Goal: Communication & Community: Answer question/provide support

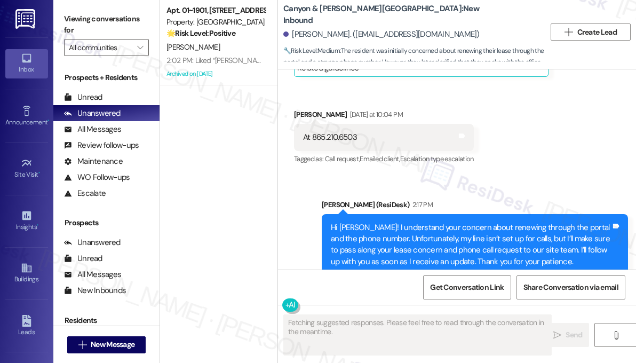
scroll to position [9903, 0]
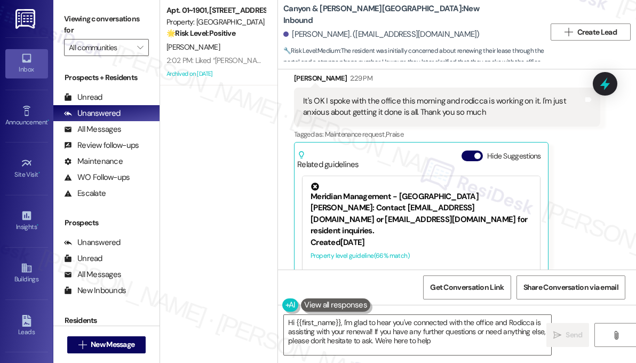
type textarea "Hi {{first_name}}, I'm glad to hear you've connected with the office and Rodicc…"
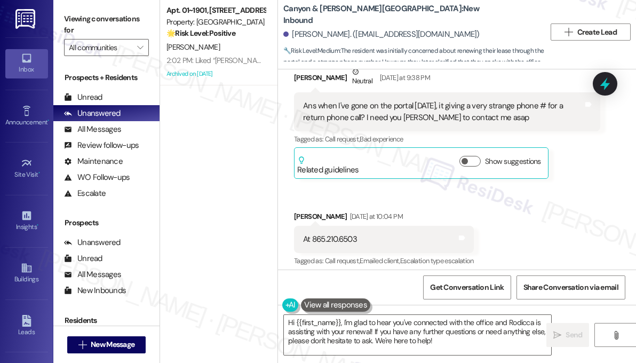
scroll to position [9289, 0]
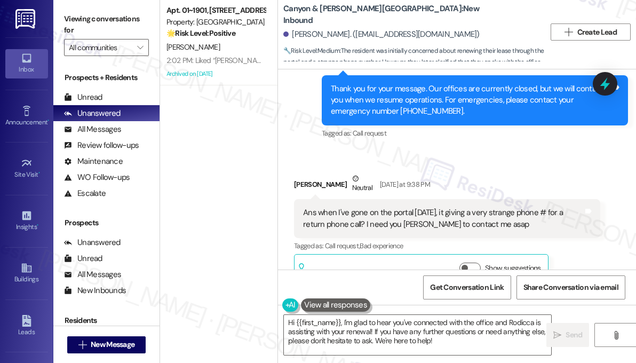
click at [382, 207] on div "Ans when I've gone on the portal [DATE], it giving a very strange phone # for a…" at bounding box center [443, 218] width 280 height 23
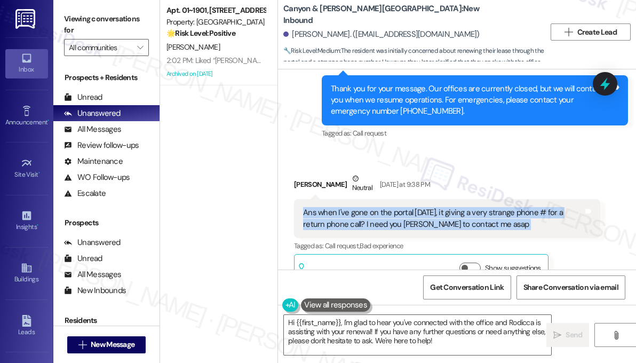
click at [382, 207] on div "Ans when I've gone on the portal [DATE], it giving a very strange phone # for a…" at bounding box center [443, 218] width 280 height 23
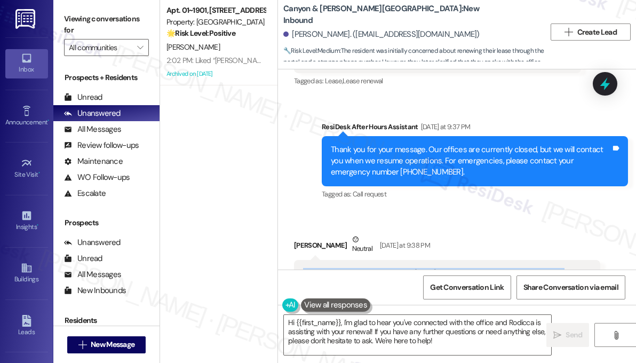
scroll to position [9182, 0]
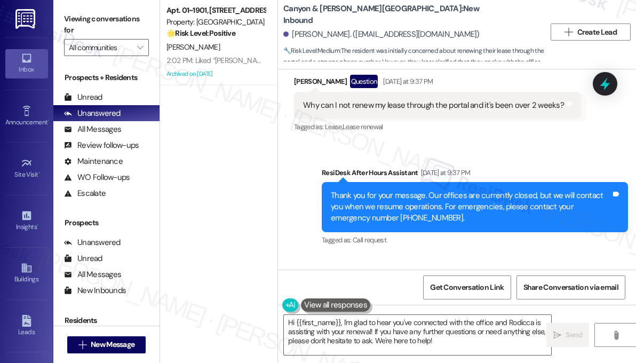
click at [406, 190] on div "Thank you for your message. Our offices are currently closed, but we will conta…" at bounding box center [471, 207] width 280 height 34
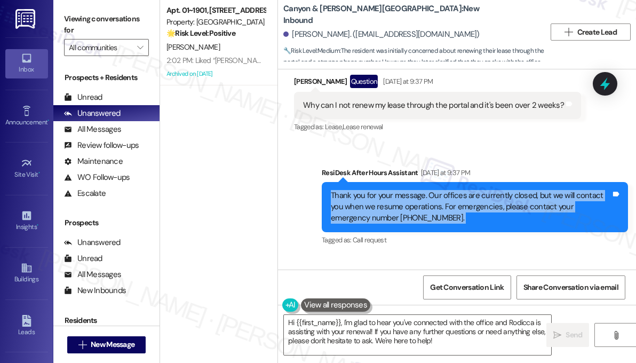
click at [406, 190] on div "Thank you for your message. Our offices are currently closed, but we will conta…" at bounding box center [471, 207] width 280 height 34
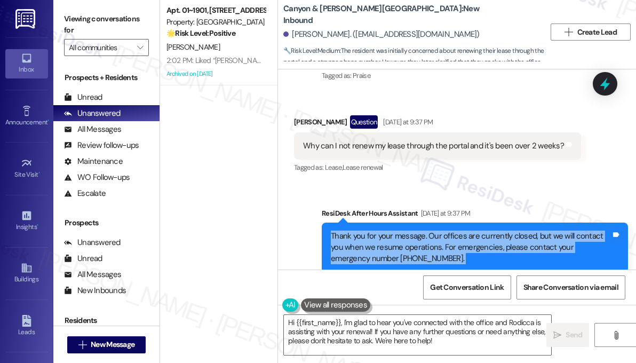
scroll to position [9075, 0]
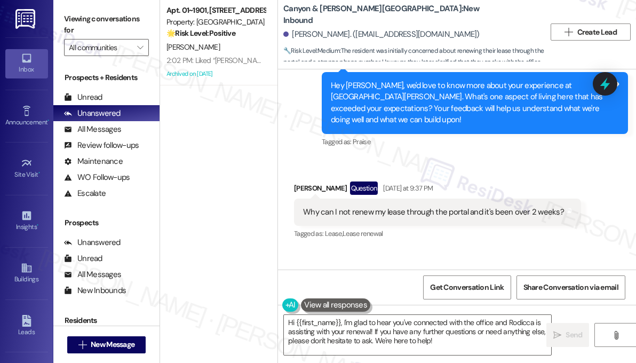
click at [389, 207] on div "Why can I not renew my lease through the portal and it's been over 2 weeks?" at bounding box center [433, 212] width 261 height 11
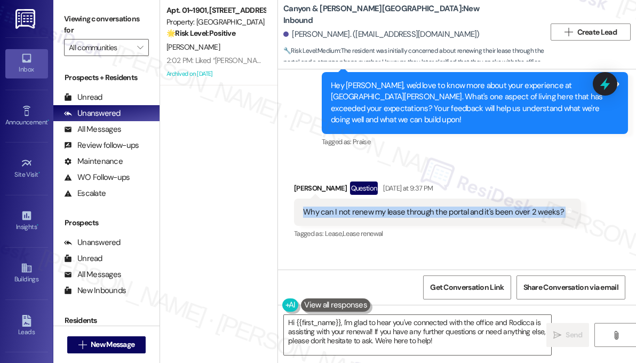
click at [389, 207] on div "Why can I not renew my lease through the portal and it's been over 2 weeks?" at bounding box center [433, 212] width 261 height 11
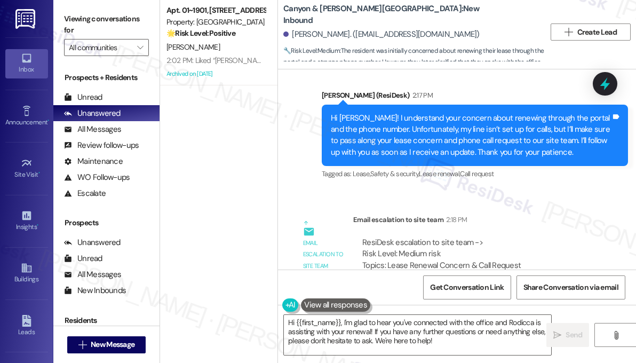
scroll to position [9663, 0]
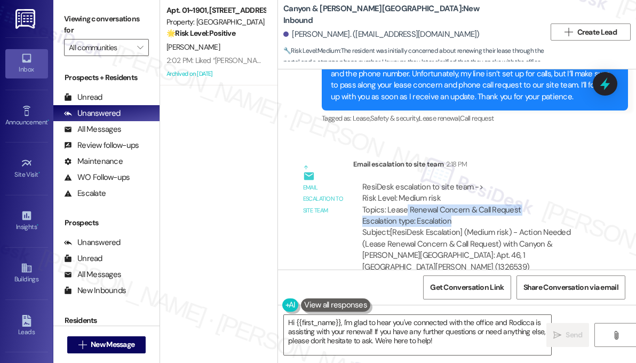
drag, startPoint x: 407, startPoint y: 164, endPoint x: 503, endPoint y: 171, distance: 96.3
click at [503, 182] on div "ResiDesk escalation to site team -> Risk Level: Medium risk Topics: Lease Renew…" at bounding box center [476, 205] width 229 height 46
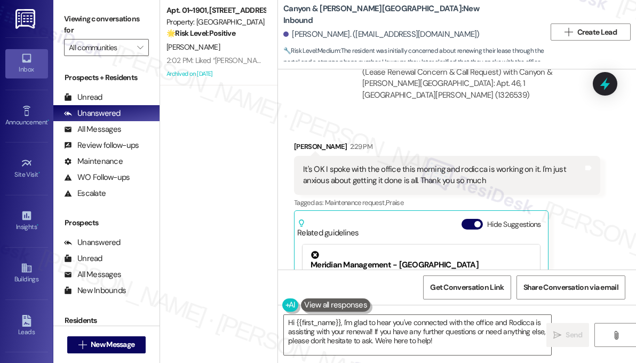
scroll to position [9769, 0]
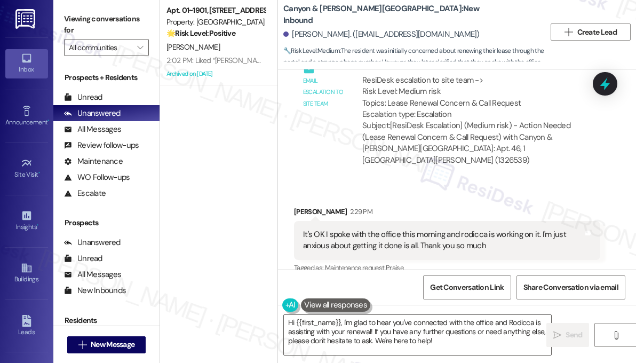
click at [431, 229] on div "It's OK I spoke with the office this morning and rodicca is working on it. I'm …" at bounding box center [443, 240] width 280 height 23
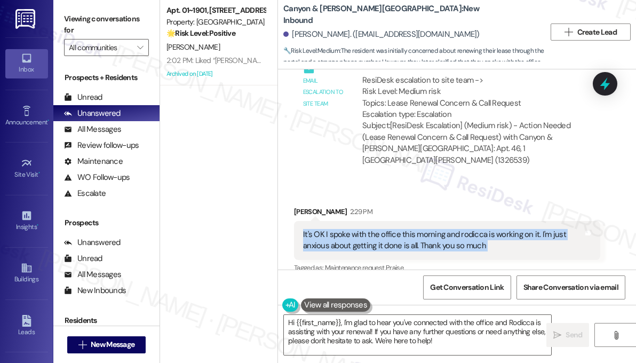
click at [431, 229] on div "It's OK I spoke with the office this morning and rodicca is working on it. I'm …" at bounding box center [443, 240] width 280 height 23
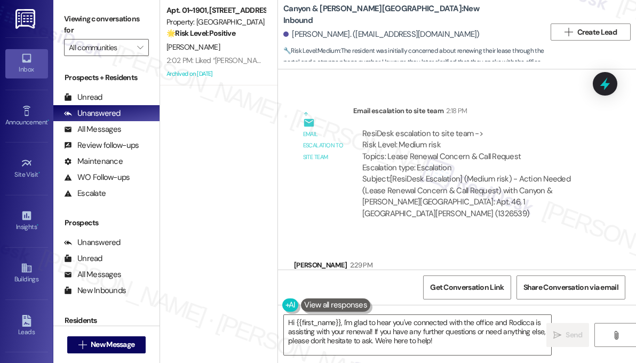
click at [588, 128] on div "ResiDesk escalation to site team -> Risk Level: Medium risk Topics: Lease Renew…" at bounding box center [476, 173] width 231 height 91
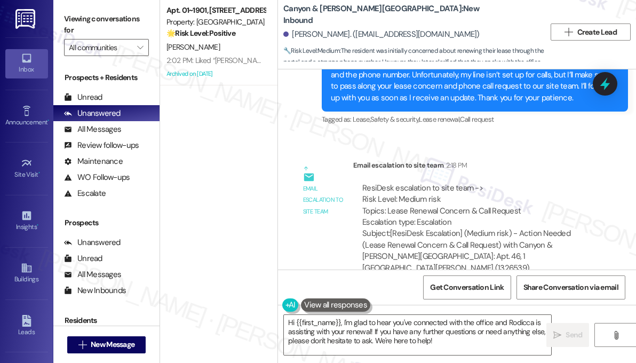
scroll to position [9663, 0]
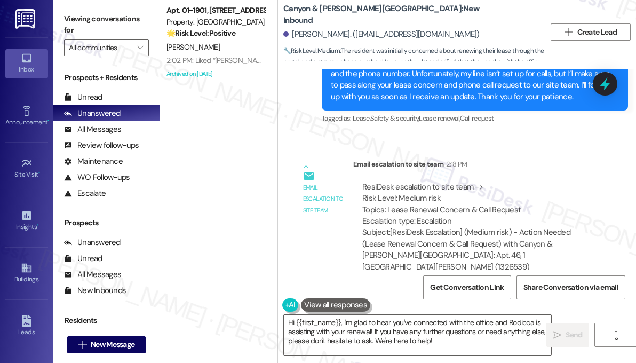
click at [593, 159] on div "Email escalation to site team 2:18 PM" at bounding box center [476, 166] width 247 height 15
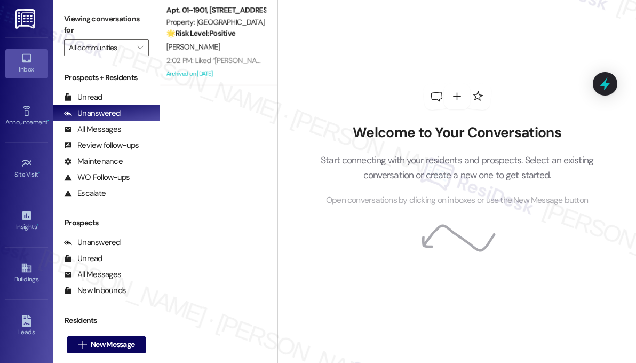
click at [569, 107] on div "Welcome to Your Conversations Start connecting with your residents and prospect…" at bounding box center [457, 145] width 320 height 290
click at [597, 36] on div "Welcome to Your Conversations Start connecting with your residents and prospect…" at bounding box center [457, 145] width 320 height 290
drag, startPoint x: 573, startPoint y: 203, endPoint x: 565, endPoint y: 206, distance: 7.8
click at [573, 203] on span "Open conversations by clicking on inboxes or use the New Message button" at bounding box center [457, 200] width 262 height 13
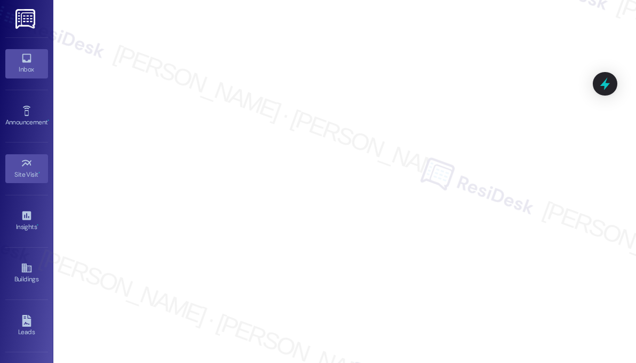
click at [30, 53] on icon at bounding box center [27, 58] width 12 height 12
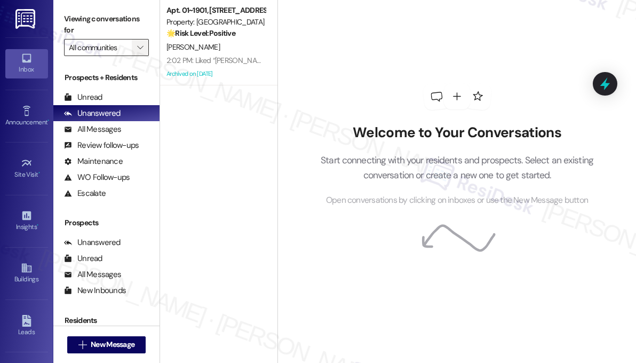
click at [136, 41] on span "" at bounding box center [140, 47] width 10 height 17
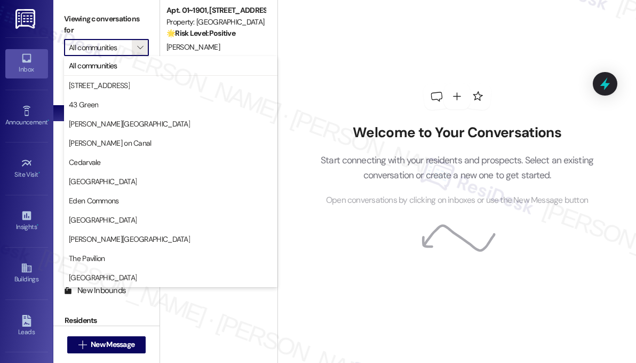
click at [338, 54] on div "Welcome to Your Conversations Start connecting with your residents and prospect…" at bounding box center [457, 145] width 320 height 290
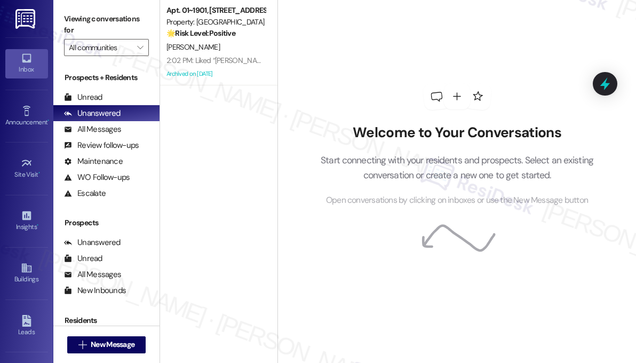
click at [548, 187] on div "Welcome to Your Conversations Start connecting with your residents and prospect…" at bounding box center [457, 165] width 305 height 83
